Goal: Information Seeking & Learning: Learn about a topic

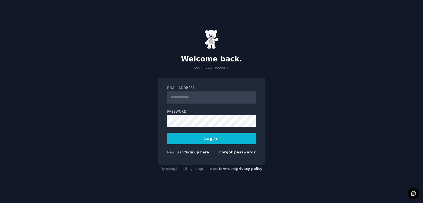
click at [218, 96] on input "Email Address" at bounding box center [211, 97] width 89 height 12
type input "**********"
click at [205, 140] on button "Log In" at bounding box center [211, 139] width 89 height 12
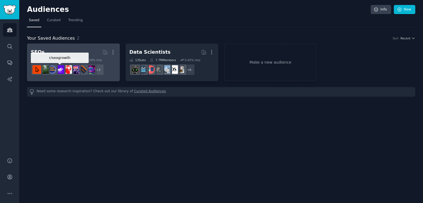
click at [61, 73] on img at bounding box center [60, 69] width 9 height 9
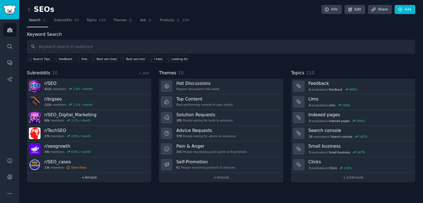
click at [83, 175] on link "+ 4 more" at bounding box center [89, 178] width 124 height 10
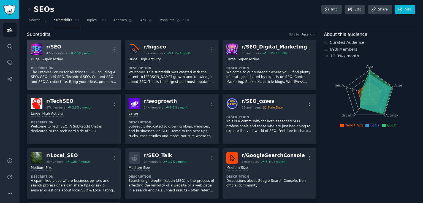
click at [96, 79] on p "The Premier Forum for all things SEO - including AI SEO, GEO, LLM SEO, Technica…" at bounding box center [74, 77] width 86 height 15
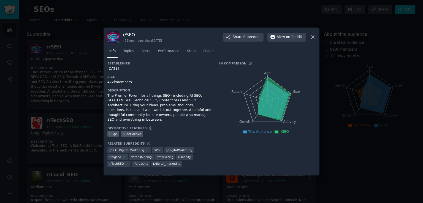
click at [143, 17] on div at bounding box center [211, 101] width 423 height 203
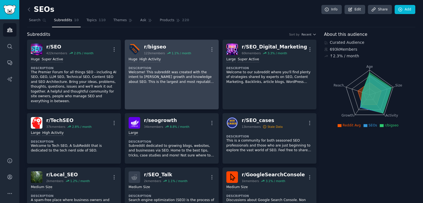
click at [168, 76] on p "Welcome! This subreddit was created with the intent to [PERSON_NAME] growth and…" at bounding box center [172, 77] width 86 height 15
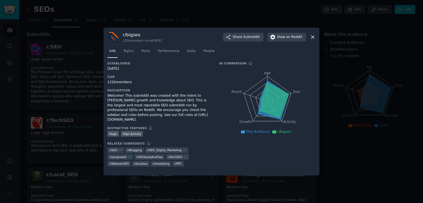
click at [225, 15] on div at bounding box center [211, 101] width 423 height 203
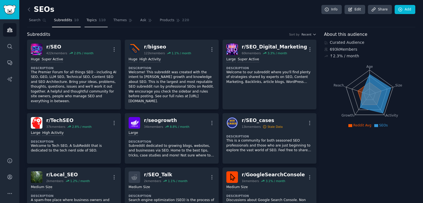
click at [87, 23] on link "Topics 110" at bounding box center [95, 21] width 23 height 11
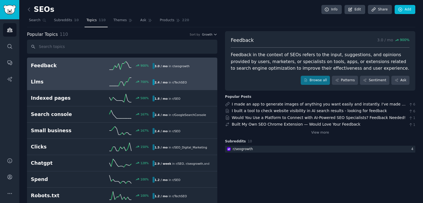
click at [99, 81] on div "700 %" at bounding box center [122, 82] width 61 height 8
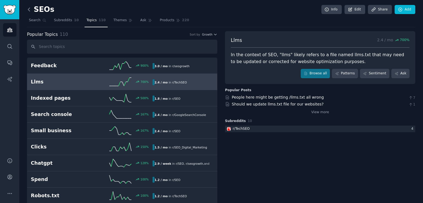
click at [30, 9] on icon at bounding box center [29, 10] width 6 height 6
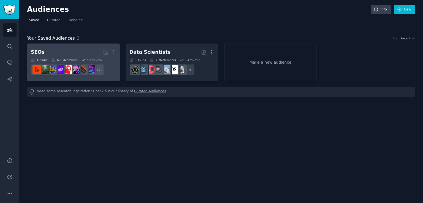
click at [89, 53] on h2 "SEOs More" at bounding box center [73, 52] width 85 height 10
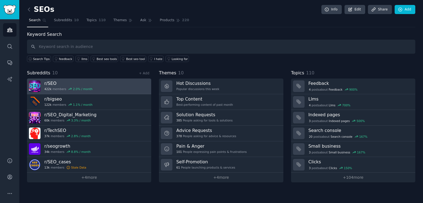
click at [119, 88] on link "r/ SEO 422k members 2.0 % / month" at bounding box center [89, 86] width 124 height 16
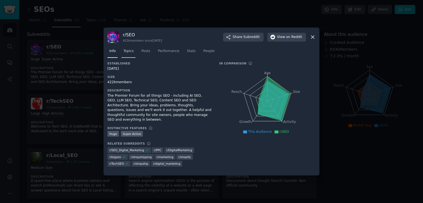
click at [127, 55] on link "Topics" at bounding box center [128, 52] width 14 height 11
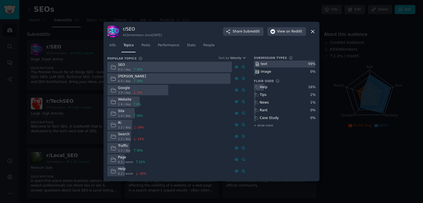
click at [94, 72] on div at bounding box center [211, 101] width 423 height 203
